Goal: Obtain resource: Download file/media

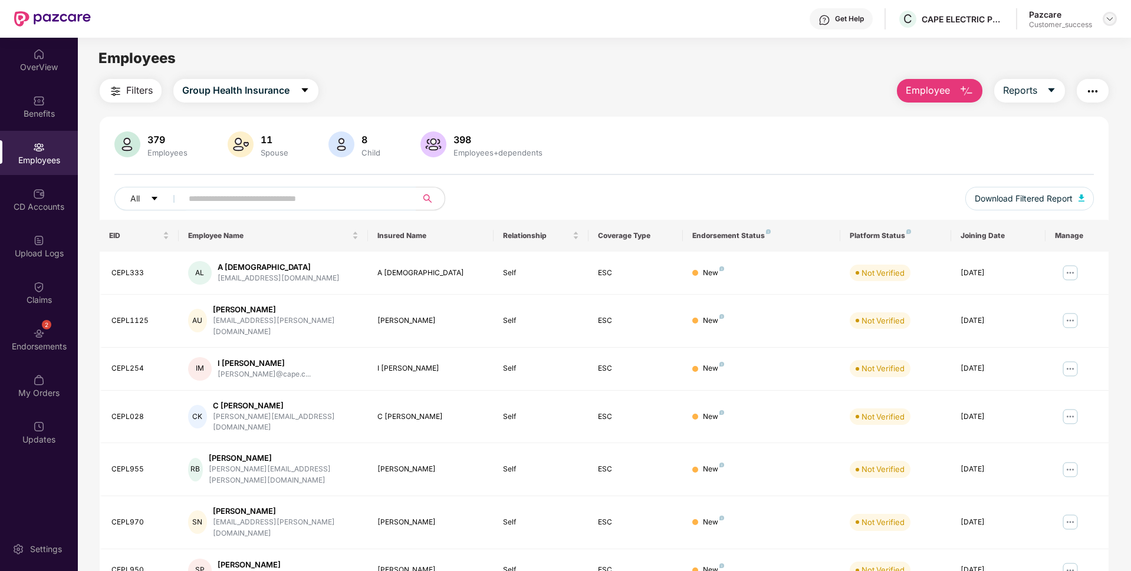
click at [1113, 15] on img at bounding box center [1109, 18] width 9 height 9
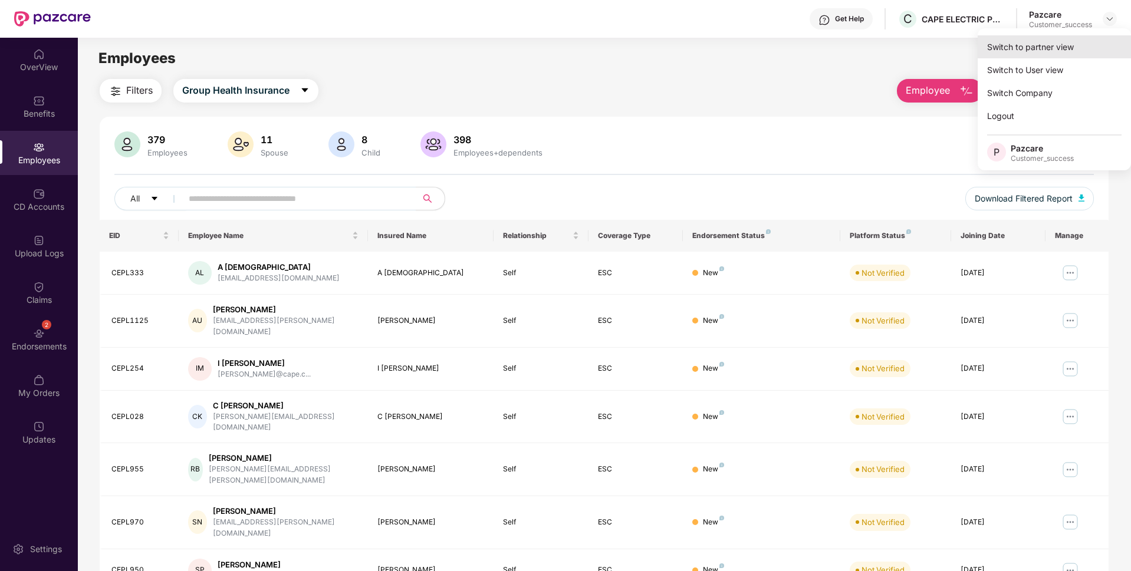
click at [1083, 43] on div "Switch to partner view" at bounding box center [1054, 46] width 153 height 23
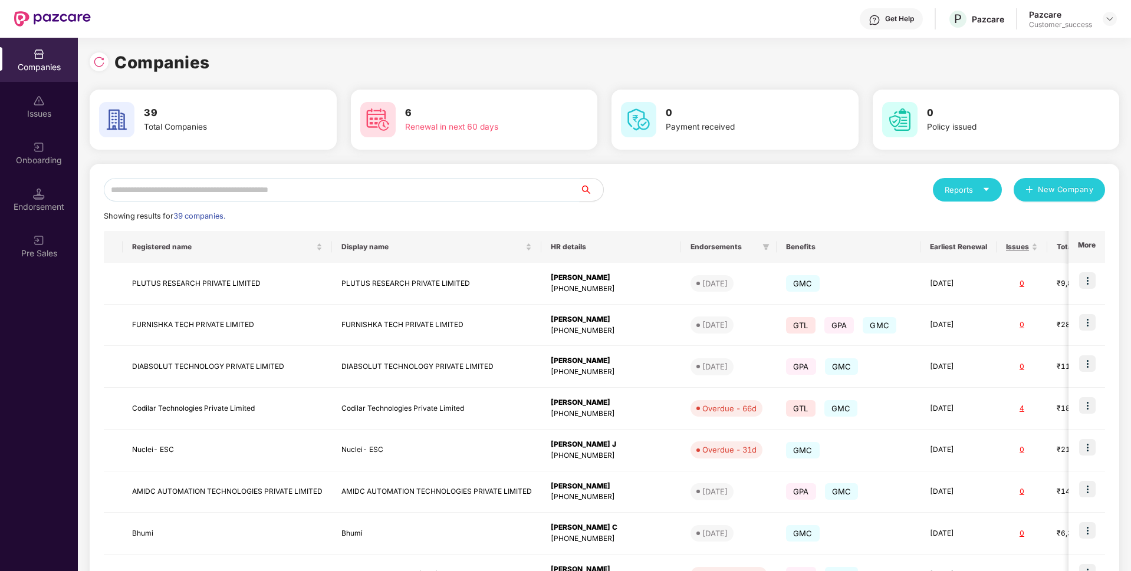
click at [553, 188] on input "text" at bounding box center [342, 190] width 476 height 24
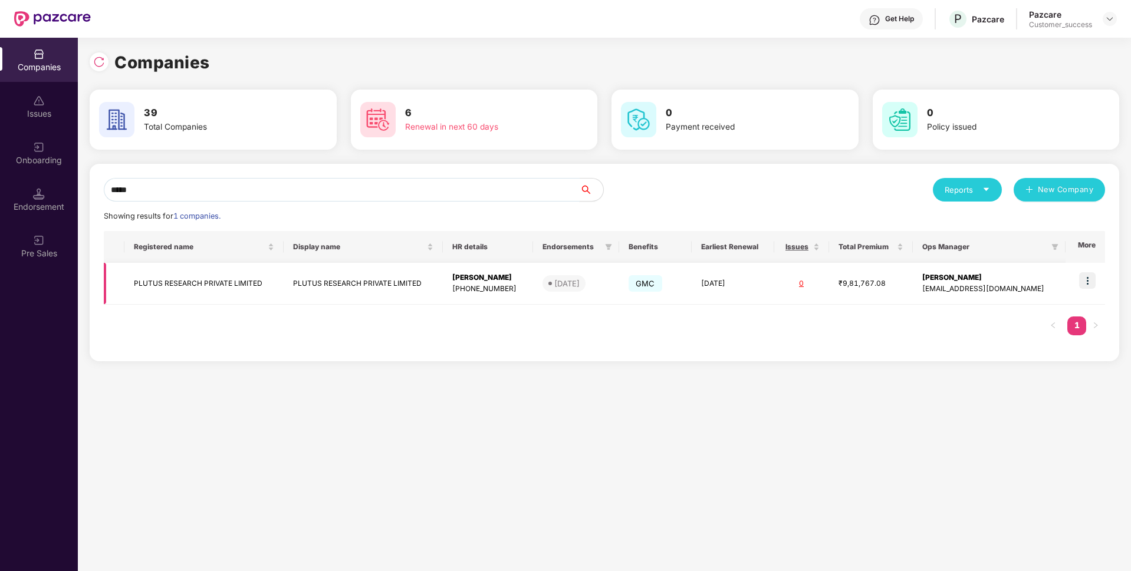
type input "*****"
click at [151, 281] on td "PLUTUS RESEARCH PRIVATE LIMITED" at bounding box center [203, 284] width 159 height 42
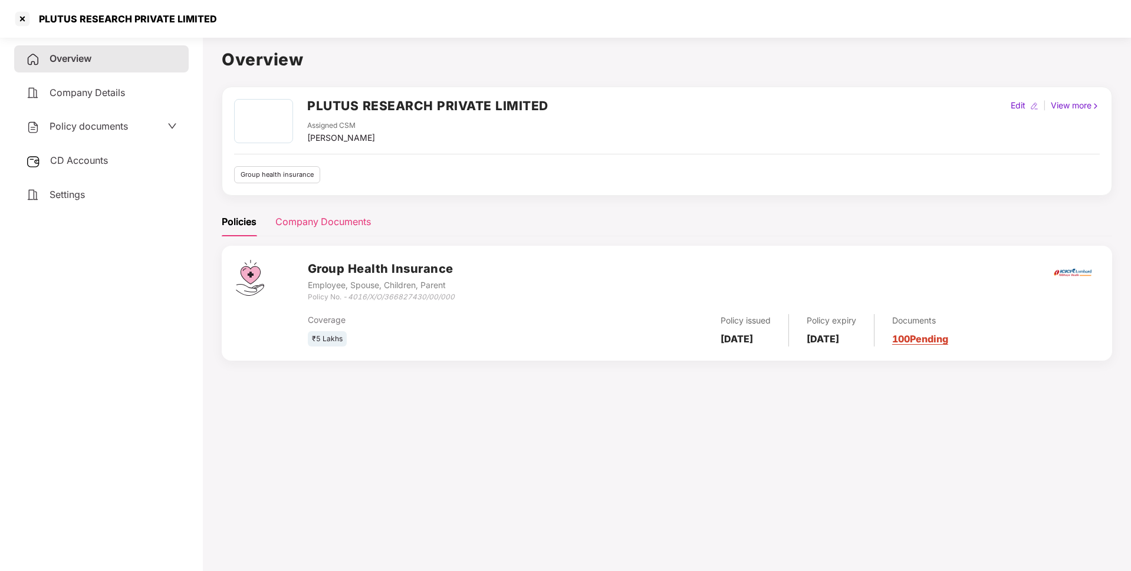
click at [325, 231] on div "Company Documents" at bounding box center [323, 222] width 96 height 29
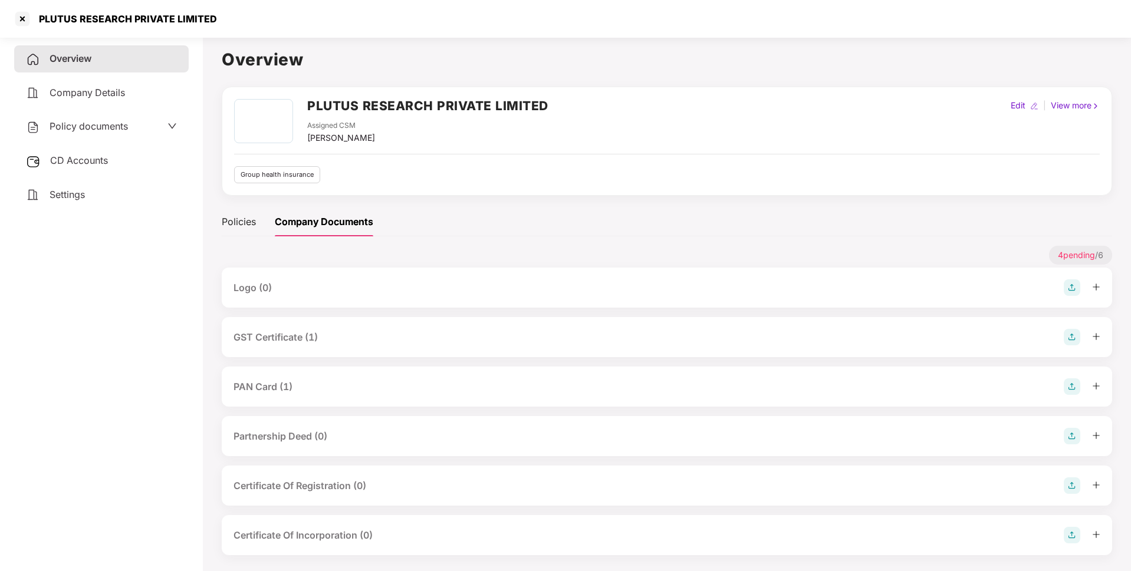
click at [309, 344] on div "GST Certificate (1)" at bounding box center [276, 337] width 84 height 15
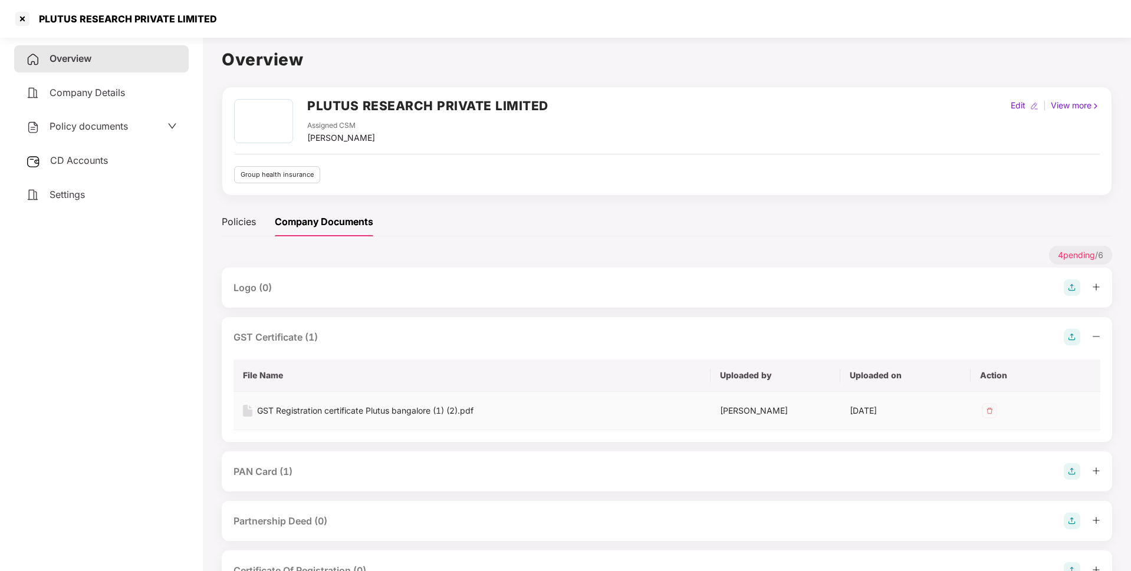
click at [363, 410] on div "GST Registration certificate Plutus bangalore (1) (2).pdf" at bounding box center [365, 411] width 216 height 13
click at [274, 472] on div "PAN Card (1)" at bounding box center [263, 472] width 59 height 15
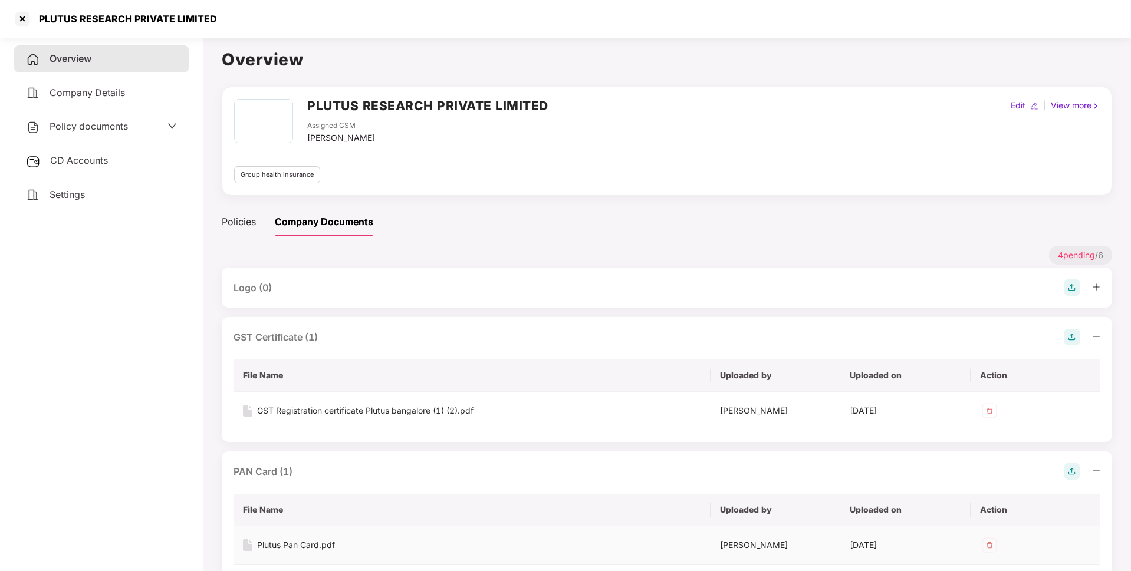
click at [286, 542] on div "Plutus Pan Card.pdf" at bounding box center [296, 545] width 78 height 13
